Goal: Check status: Check status

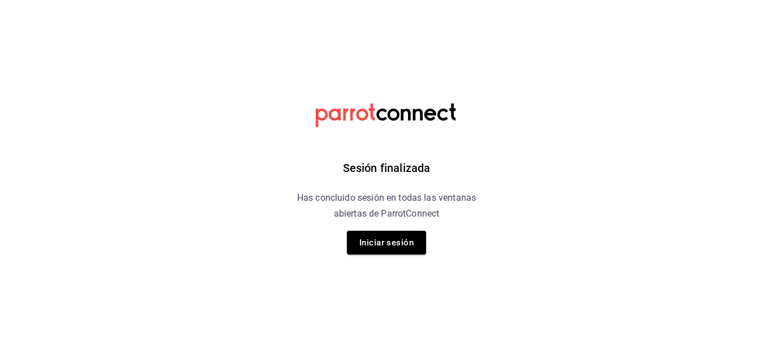
click at [378, 243] on button "Iniciar sesión" at bounding box center [386, 243] width 79 height 24
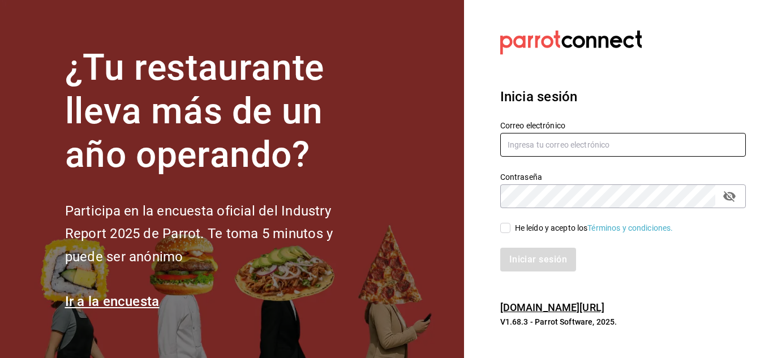
type input "ANIMAL.STREGIS@GRUPOCOSTENO.COM"
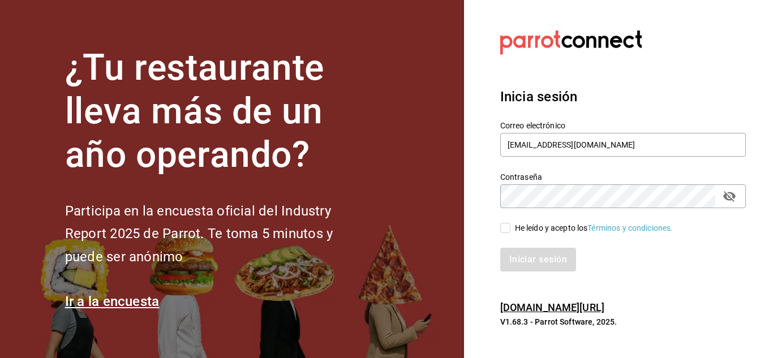
click at [506, 225] on input "He leído y acepto los Términos y condiciones." at bounding box center [505, 228] width 10 height 10
checkbox input "true"
click at [536, 271] on button "Iniciar sesión" at bounding box center [538, 260] width 77 height 24
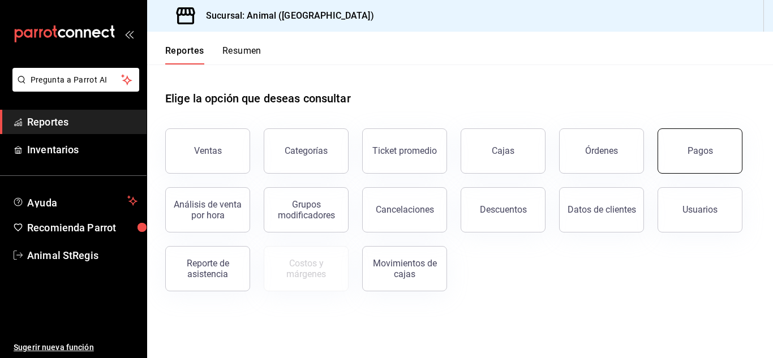
click at [707, 145] on button "Pagos" at bounding box center [699, 150] width 85 height 45
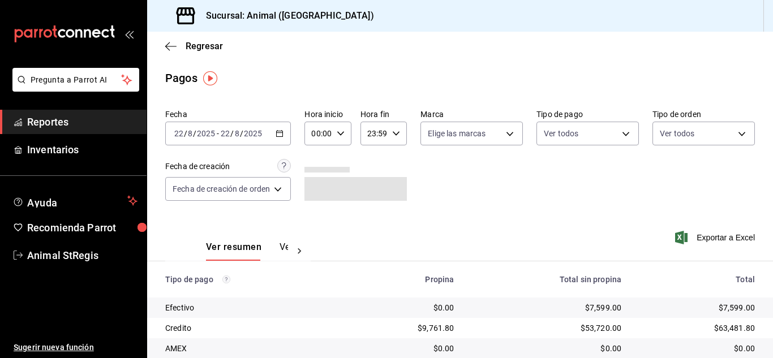
click at [319, 133] on input "00:00" at bounding box center [317, 133] width 27 height 23
click at [319, 219] on span "02" at bounding box center [317, 216] width 5 height 9
type input "02:00"
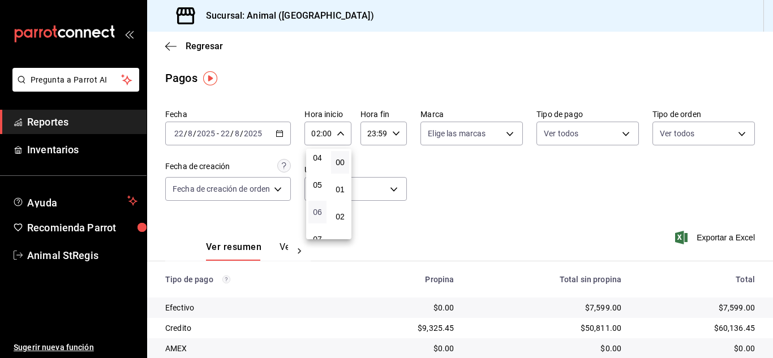
click at [318, 216] on span "06" at bounding box center [317, 212] width 5 height 9
type input "06:00"
click at [462, 197] on div at bounding box center [386, 179] width 773 height 358
